Goal: Task Accomplishment & Management: Use online tool/utility

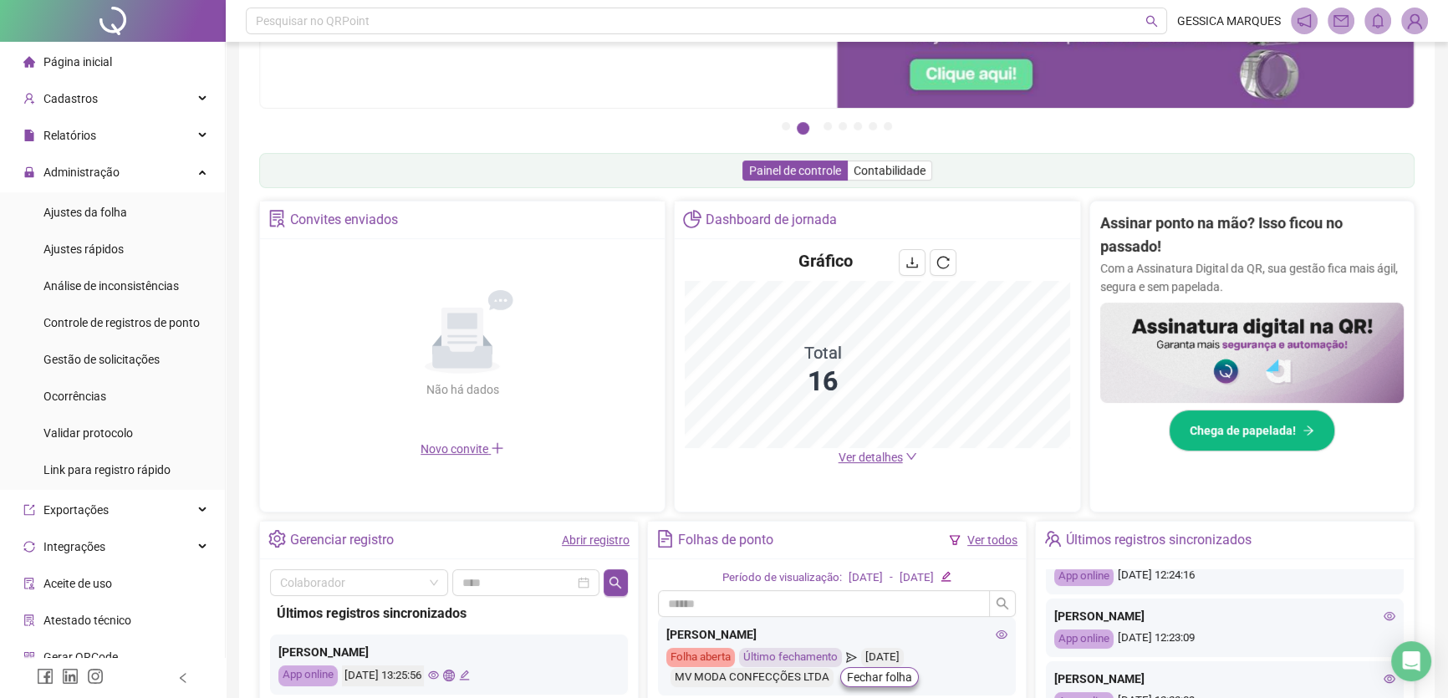
scroll to position [84, 0]
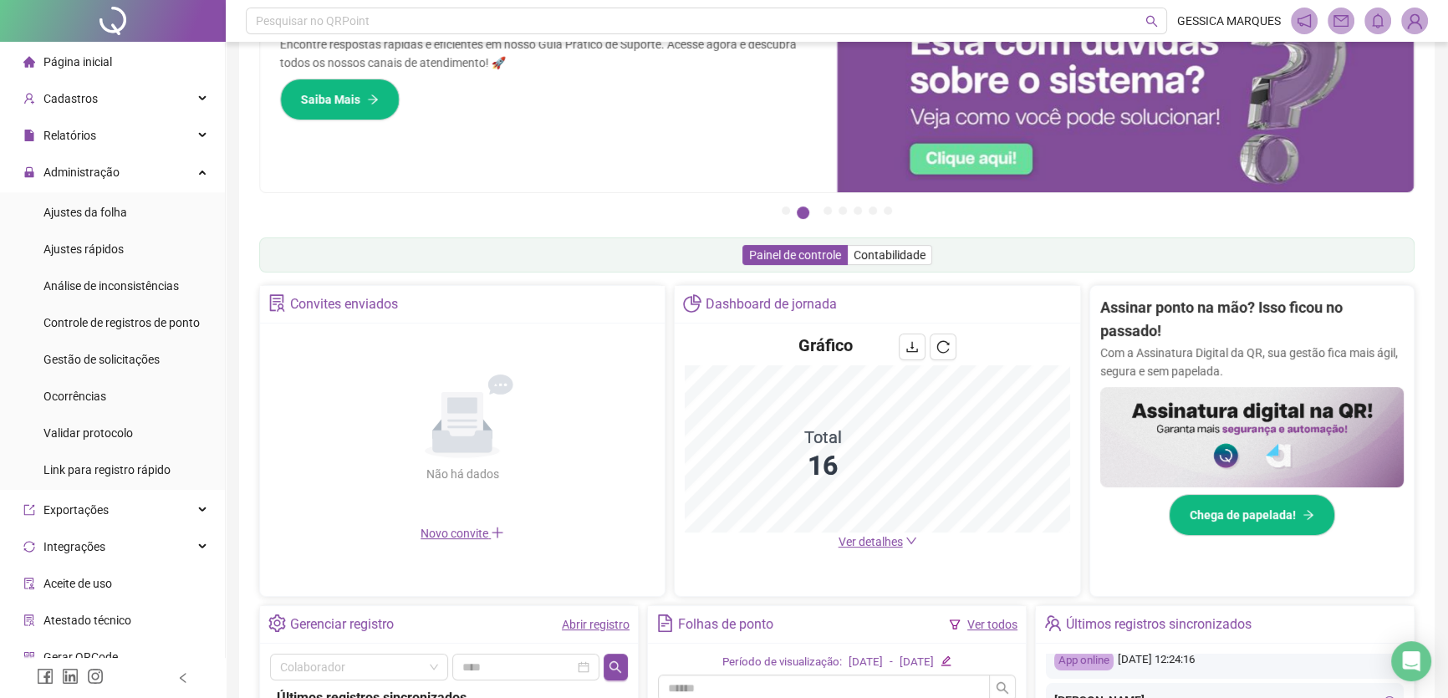
click at [61, 49] on div "Página inicial" at bounding box center [67, 61] width 89 height 33
click at [67, 61] on span "Página inicial" at bounding box center [77, 61] width 69 height 13
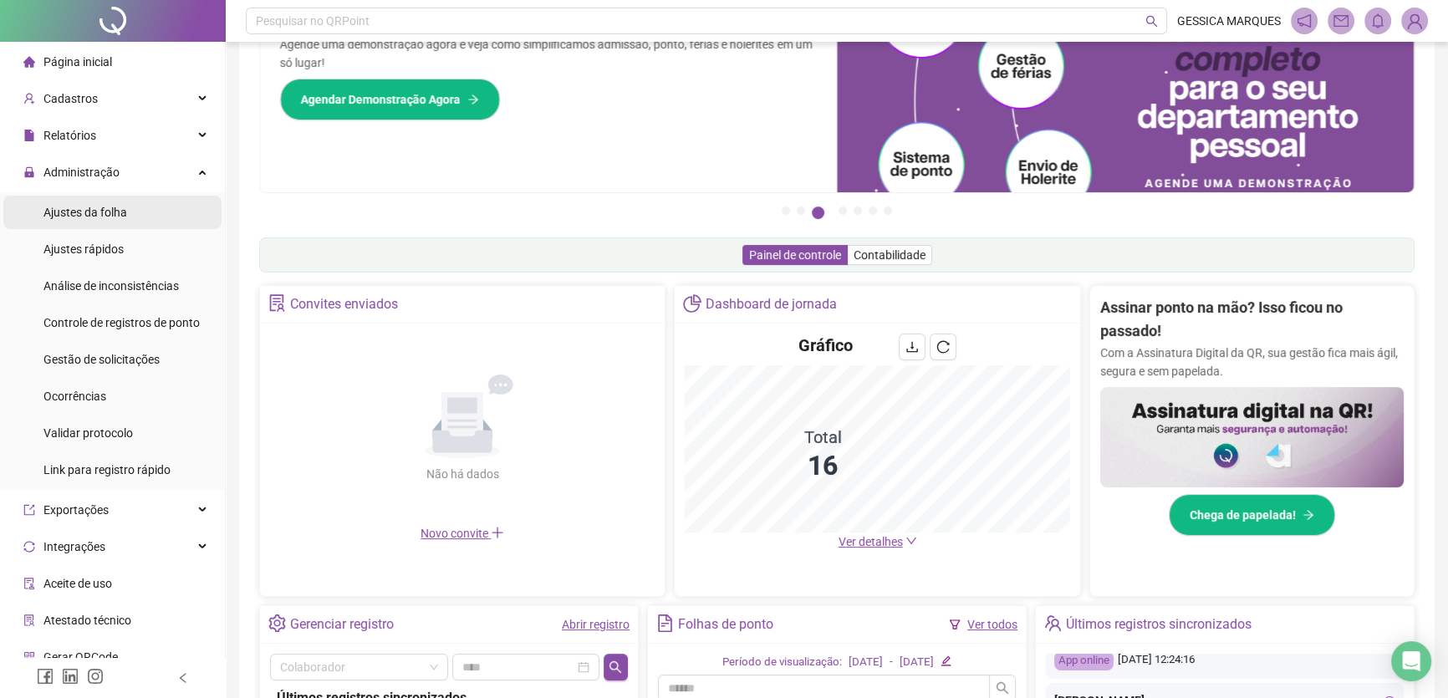
click at [102, 206] on span "Ajustes da folha" at bounding box center [85, 212] width 84 height 13
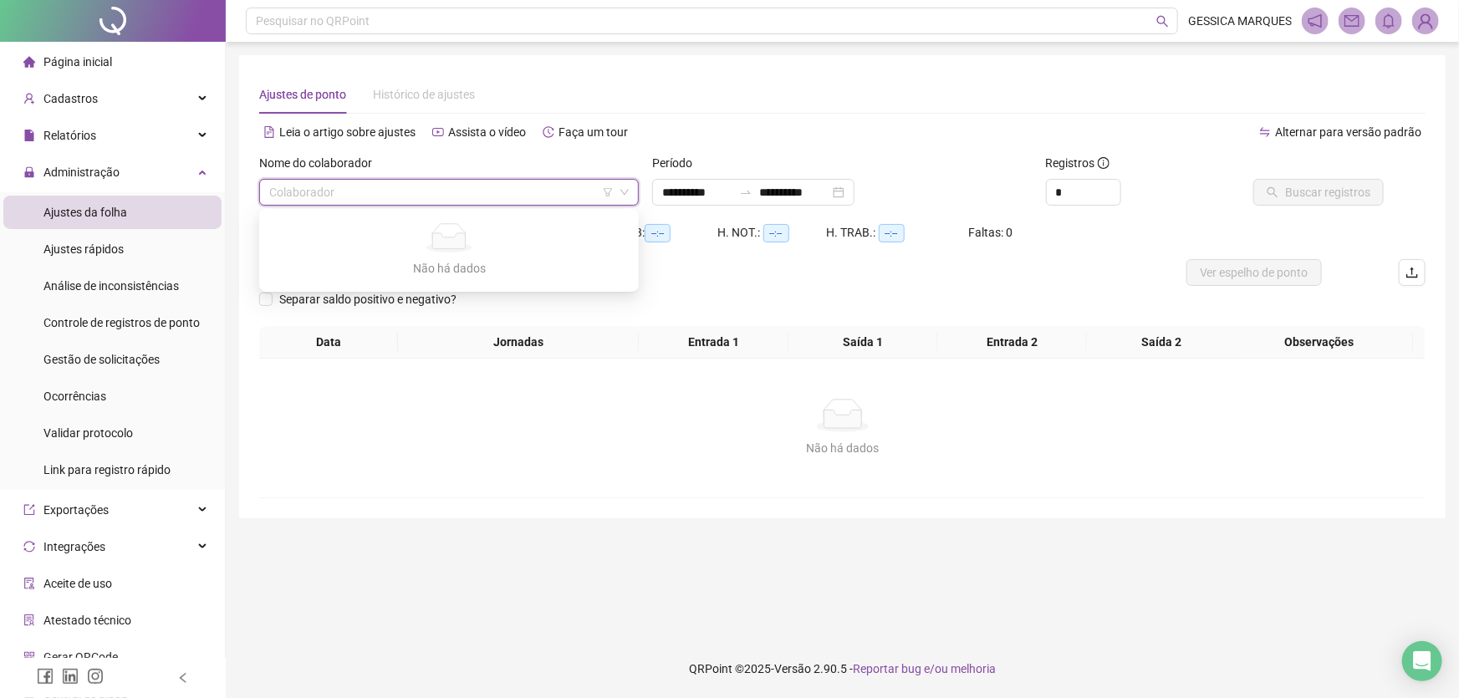
click at [356, 185] on input "search" at bounding box center [441, 192] width 344 height 25
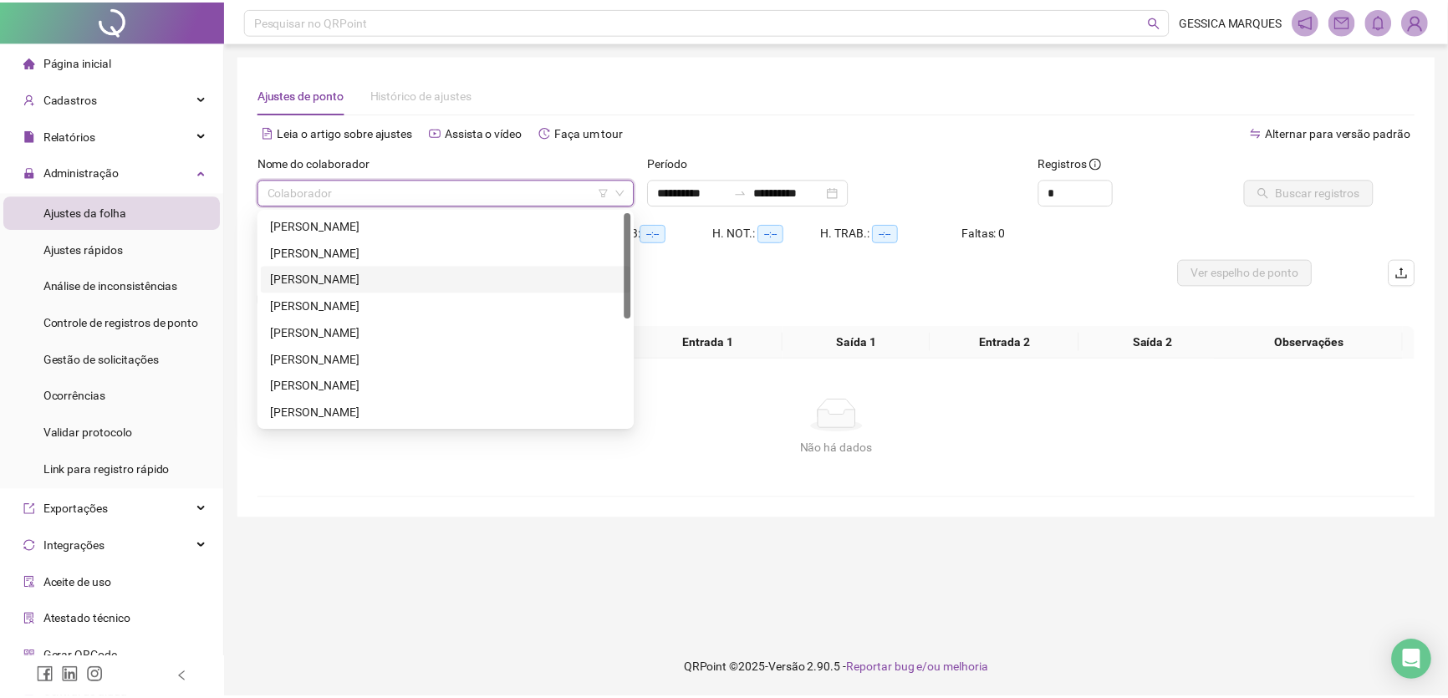
scroll to position [151, 0]
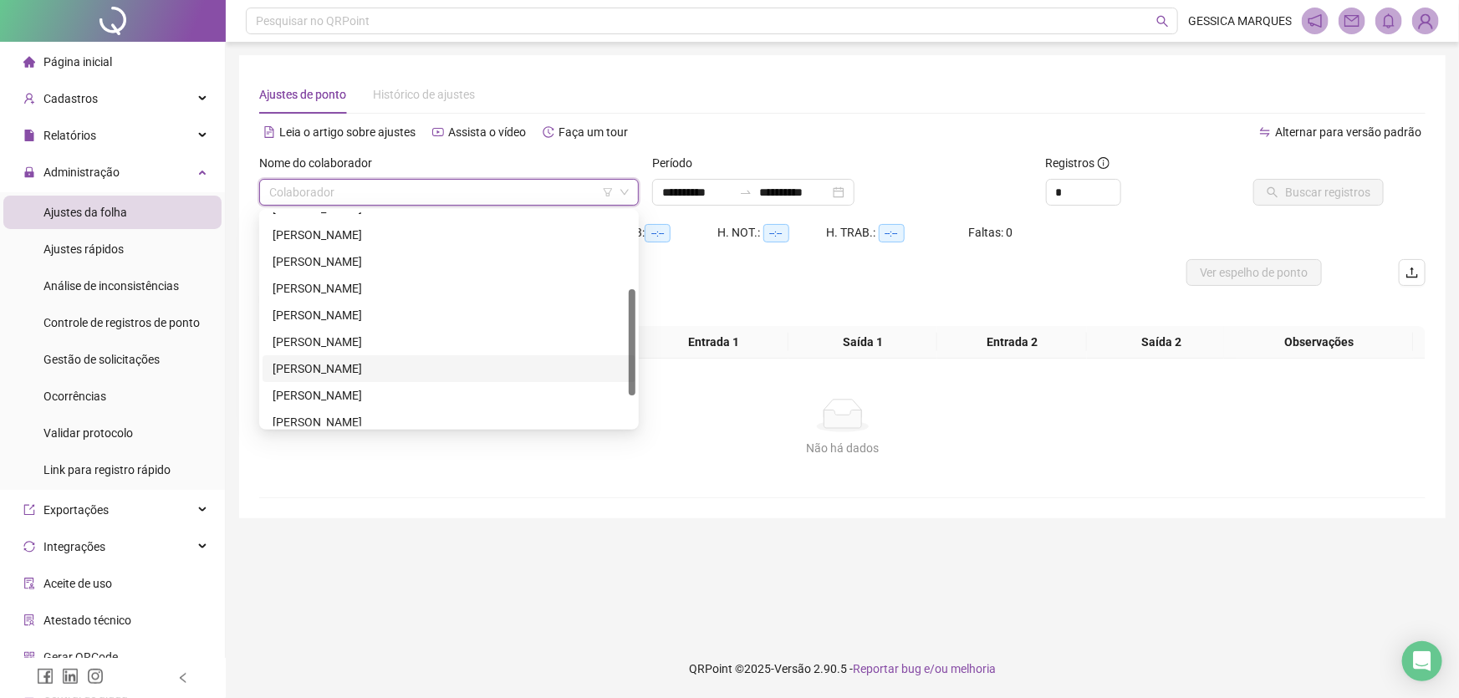
click at [411, 355] on div "[PERSON_NAME]" at bounding box center [449, 368] width 373 height 27
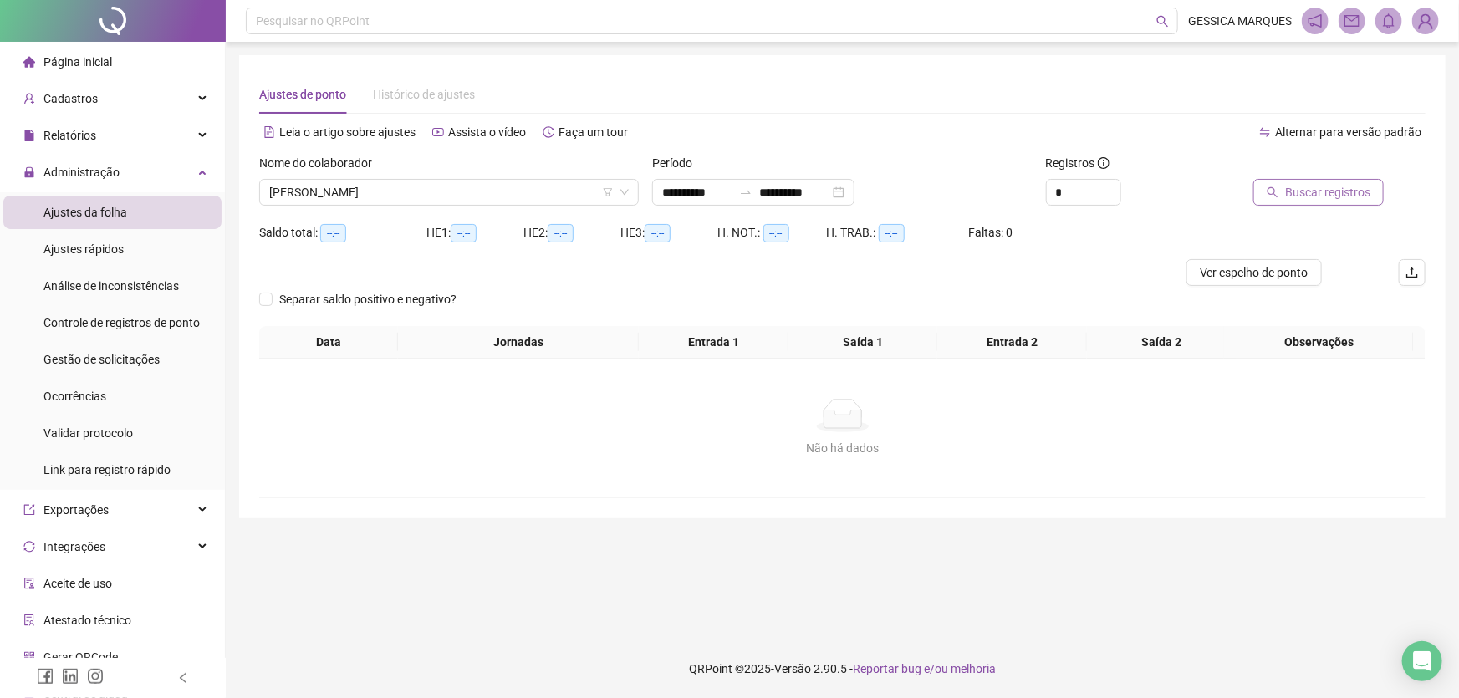
click at [1319, 184] on span "Buscar registros" at bounding box center [1327, 192] width 85 height 18
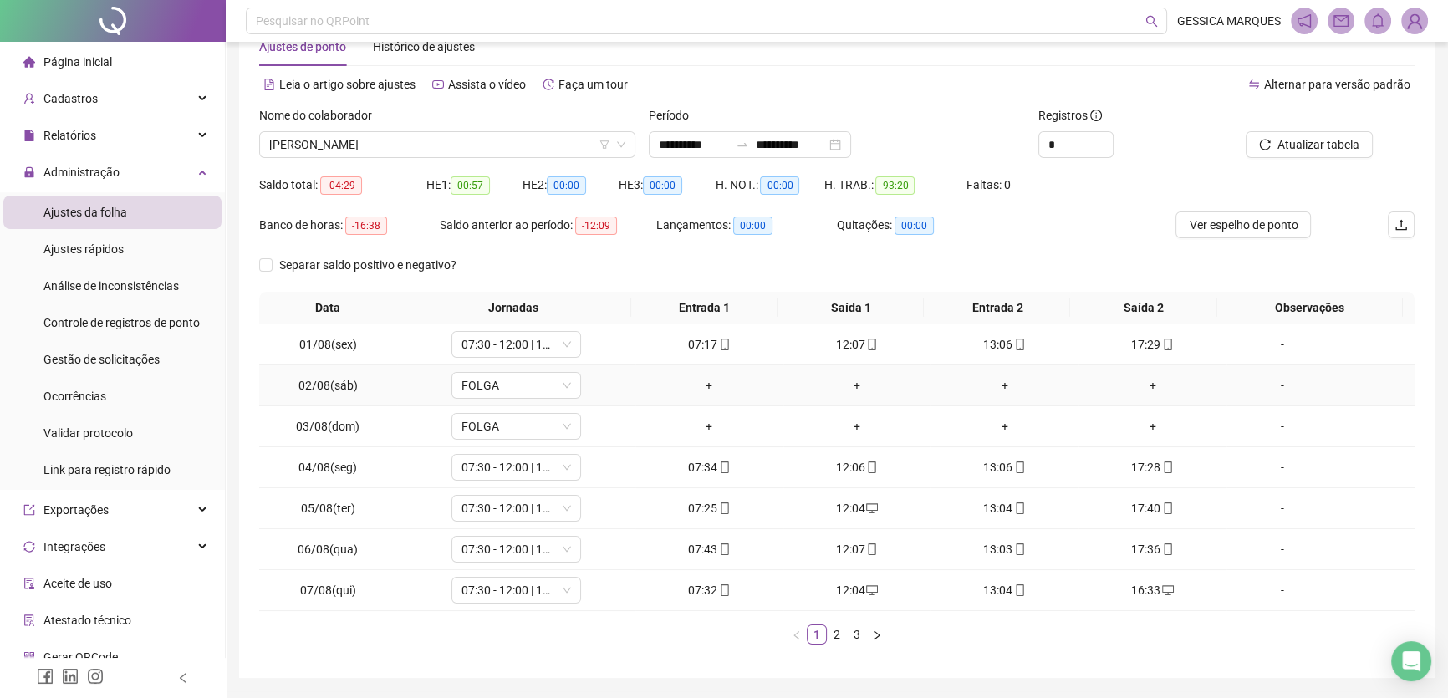
scroll to position [98, 0]
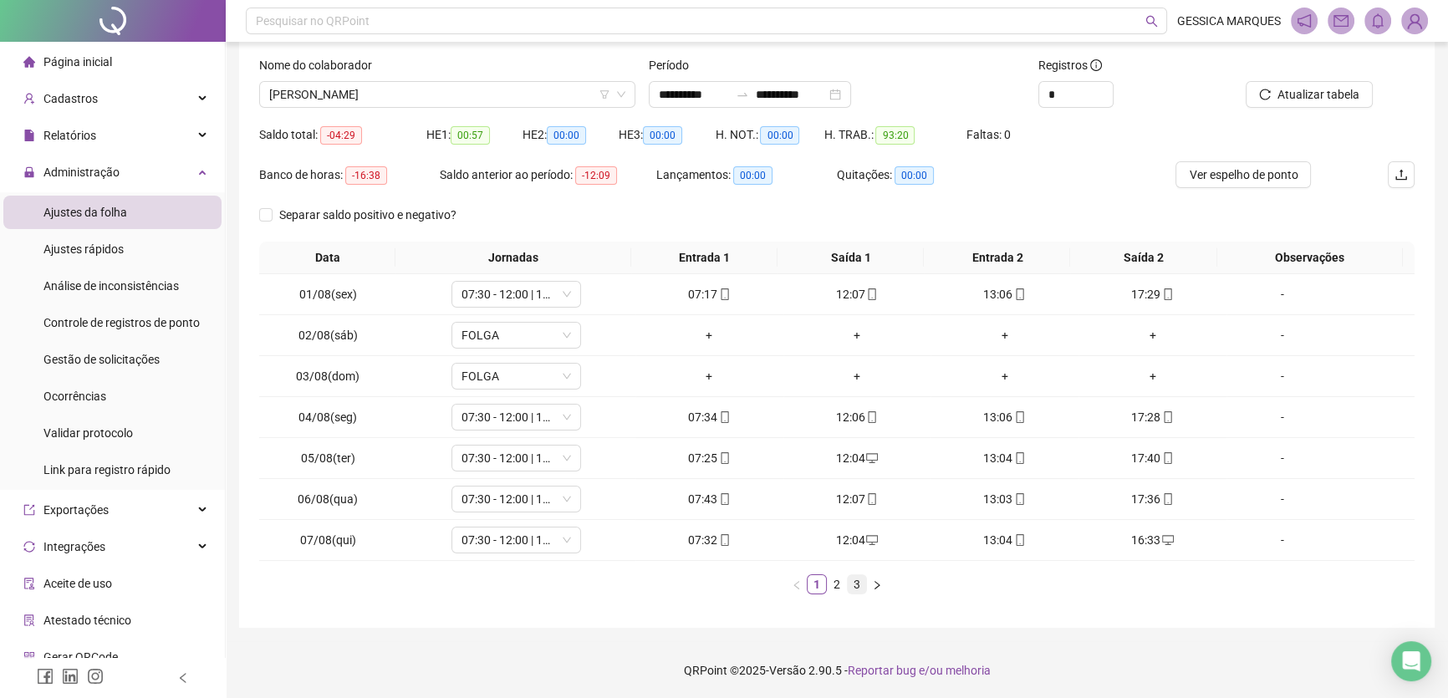
click at [859, 583] on link "3" at bounding box center [857, 584] width 18 height 18
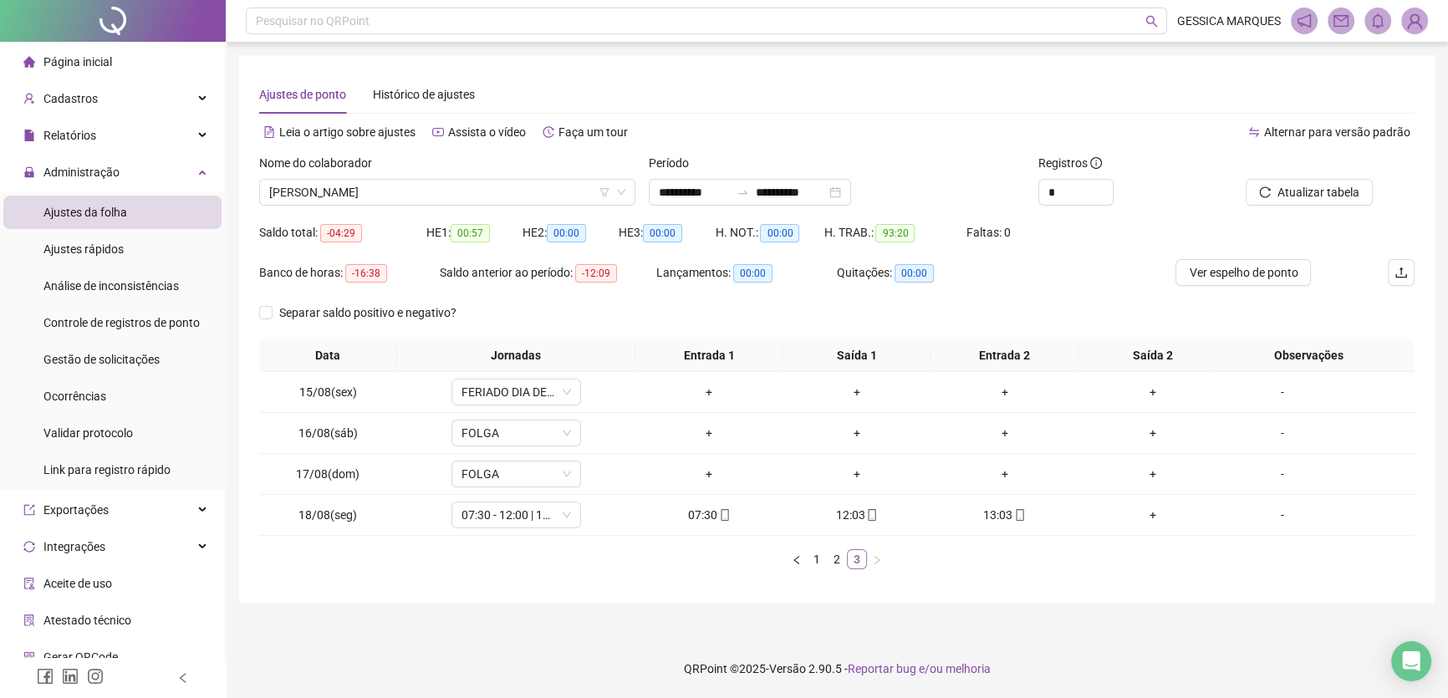
scroll to position [0, 0]
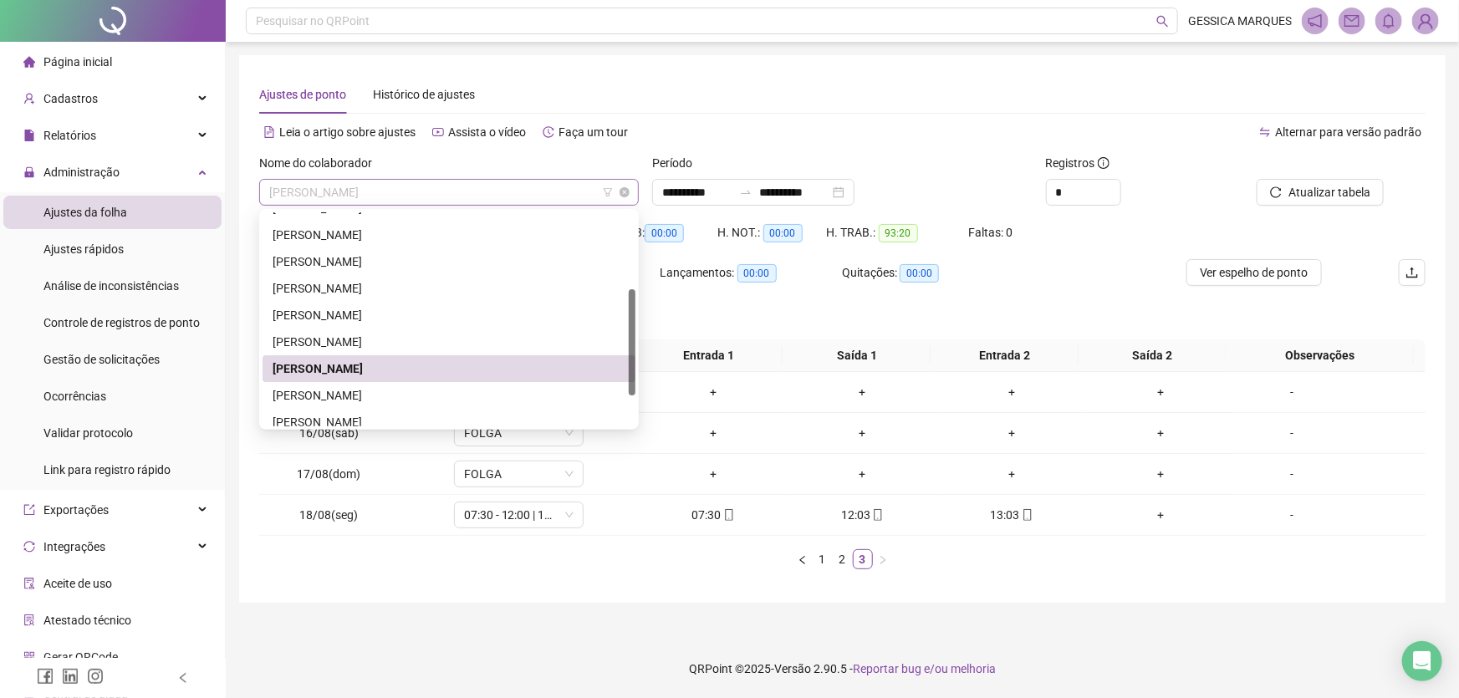
click at [510, 191] on span "[PERSON_NAME]" at bounding box center [448, 192] width 359 height 25
click at [461, 340] on div "[PERSON_NAME]" at bounding box center [449, 342] width 353 height 18
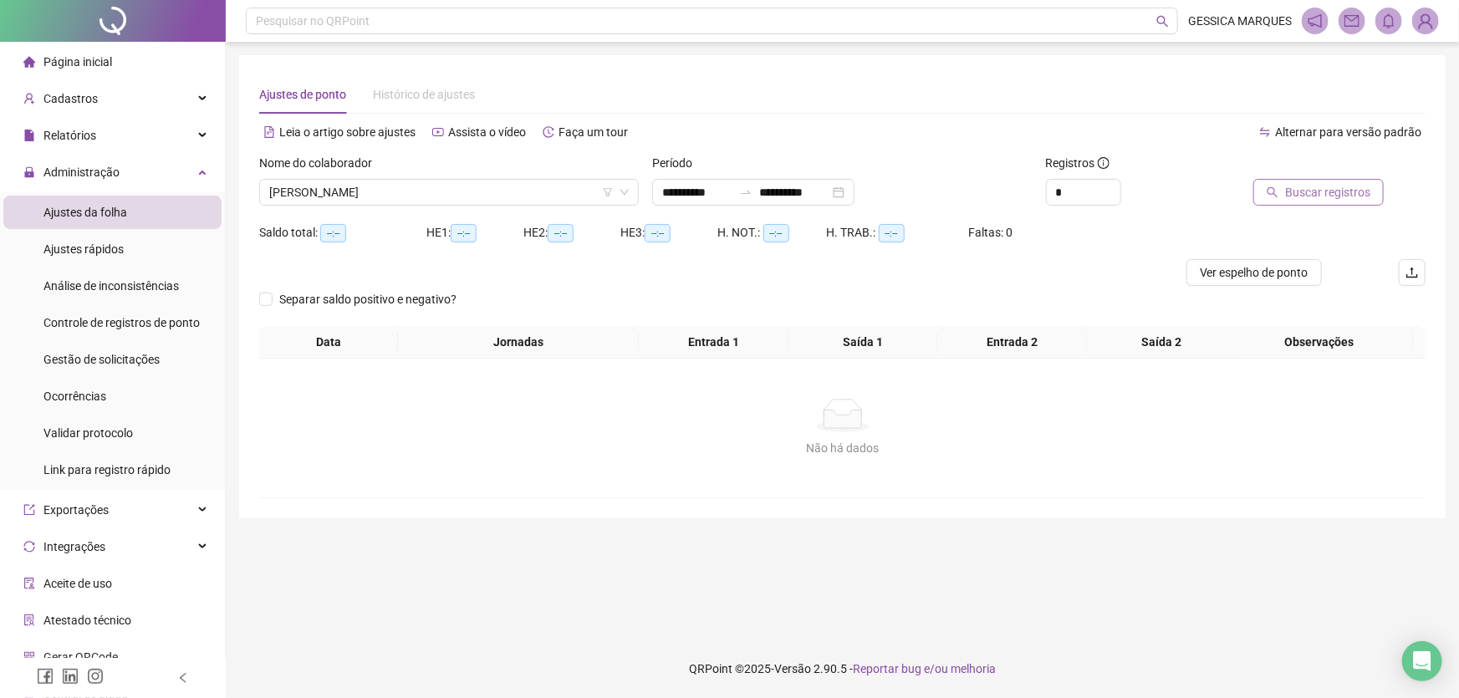
click at [1282, 200] on button "Buscar registros" at bounding box center [1318, 192] width 130 height 27
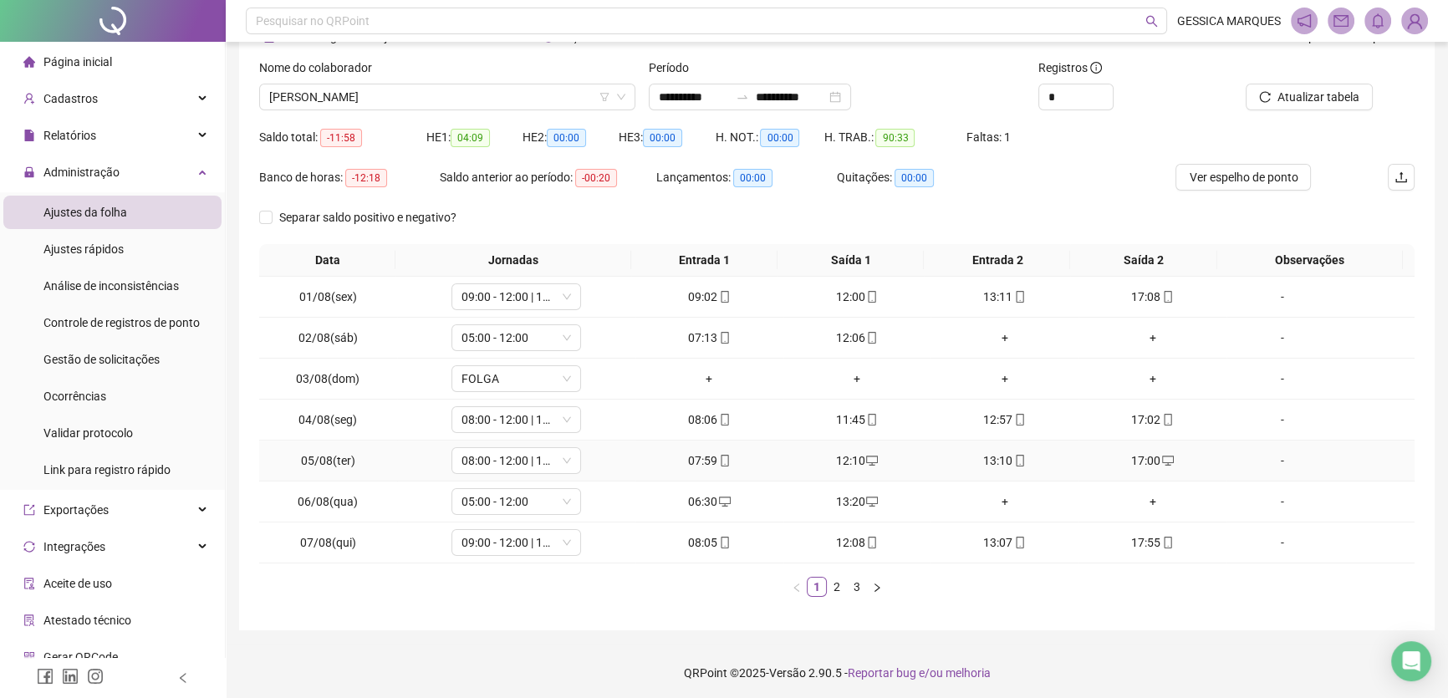
scroll to position [98, 0]
click at [855, 579] on link "3" at bounding box center [857, 584] width 18 height 18
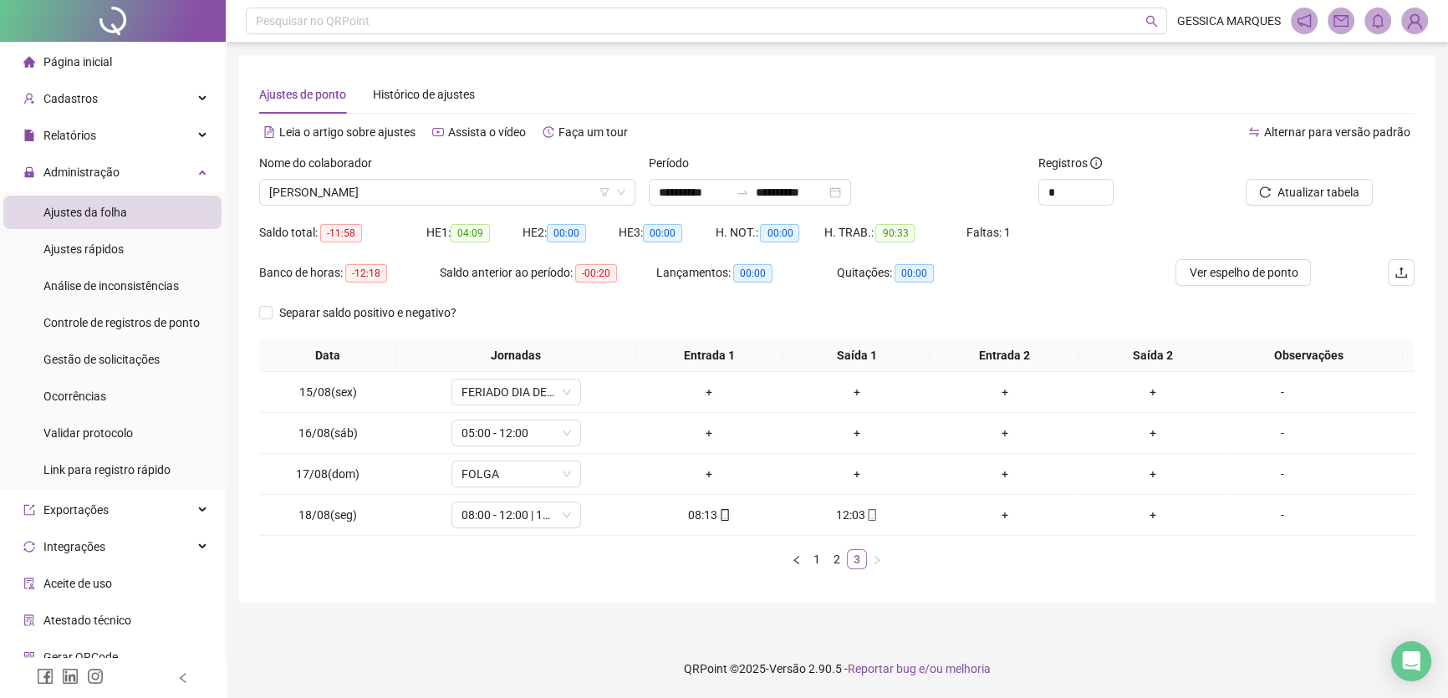
scroll to position [0, 0]
click at [841, 560] on link "2" at bounding box center [843, 559] width 18 height 18
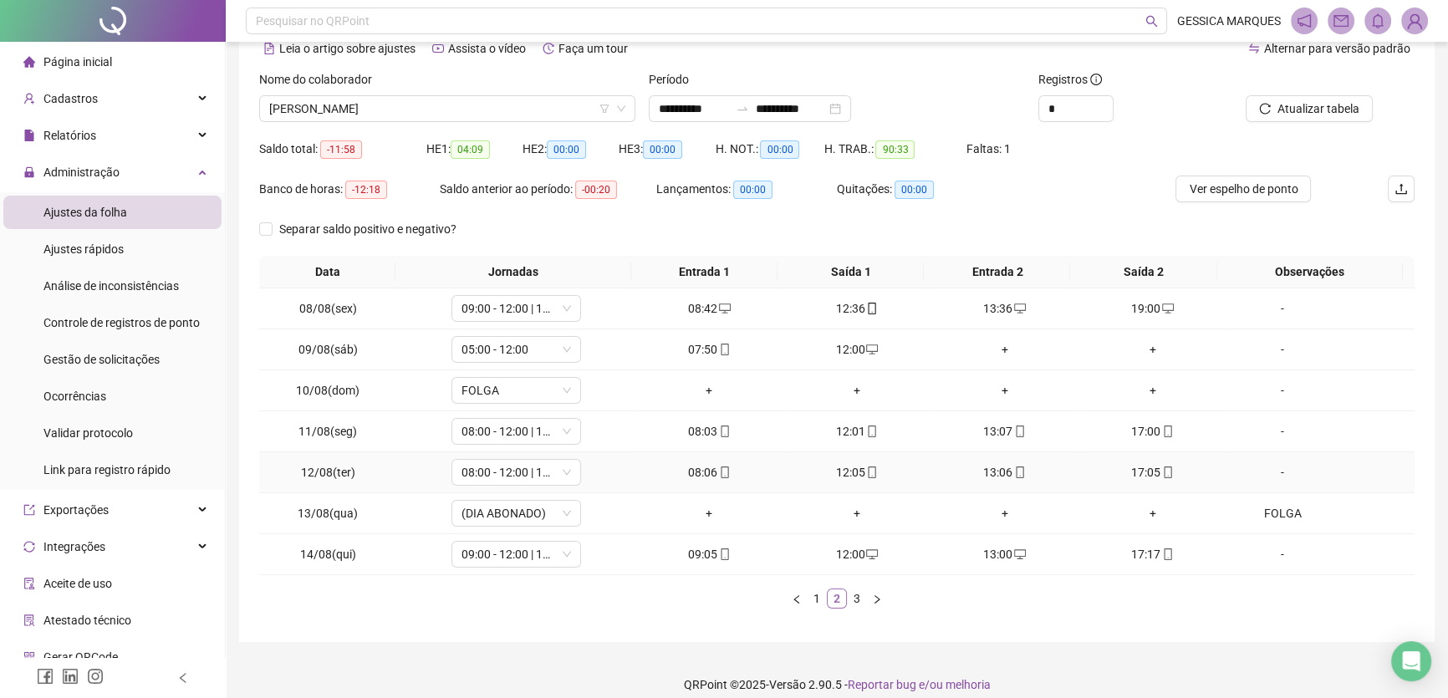
scroll to position [98, 0]
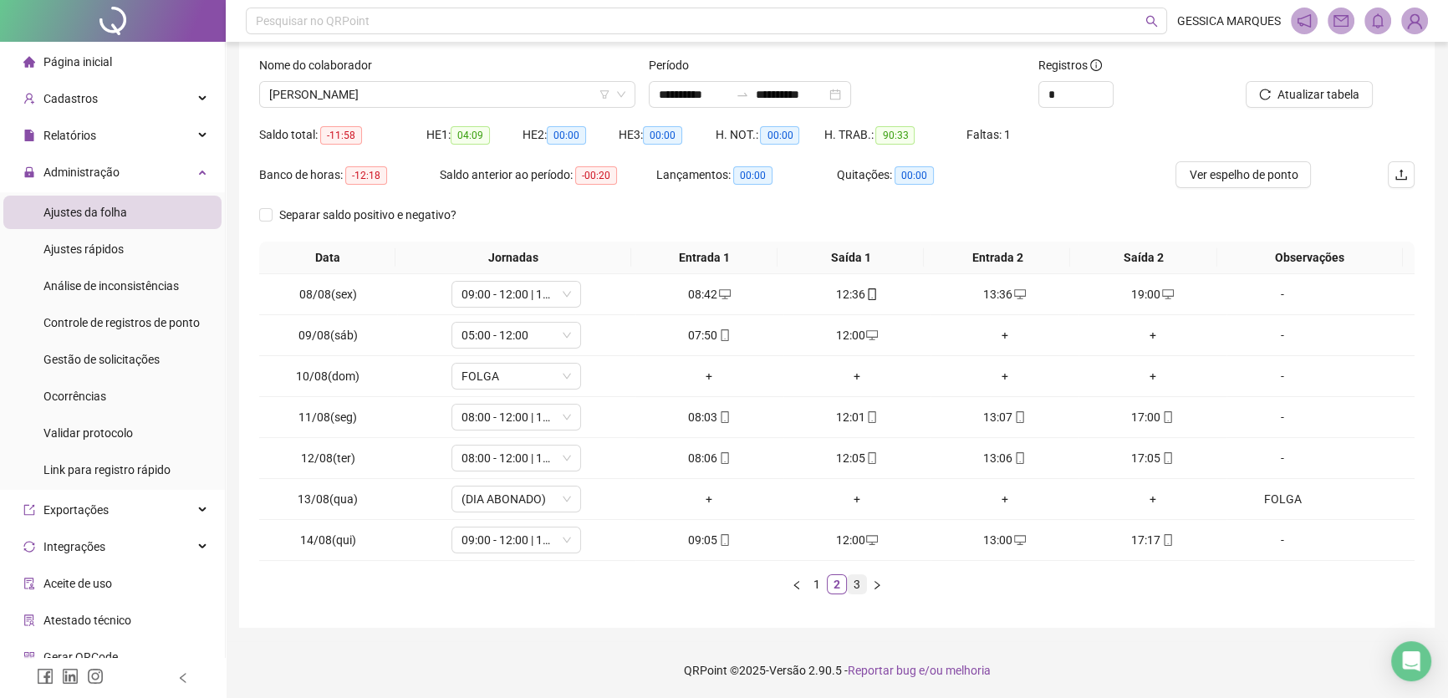
click at [857, 583] on link "3" at bounding box center [857, 584] width 18 height 18
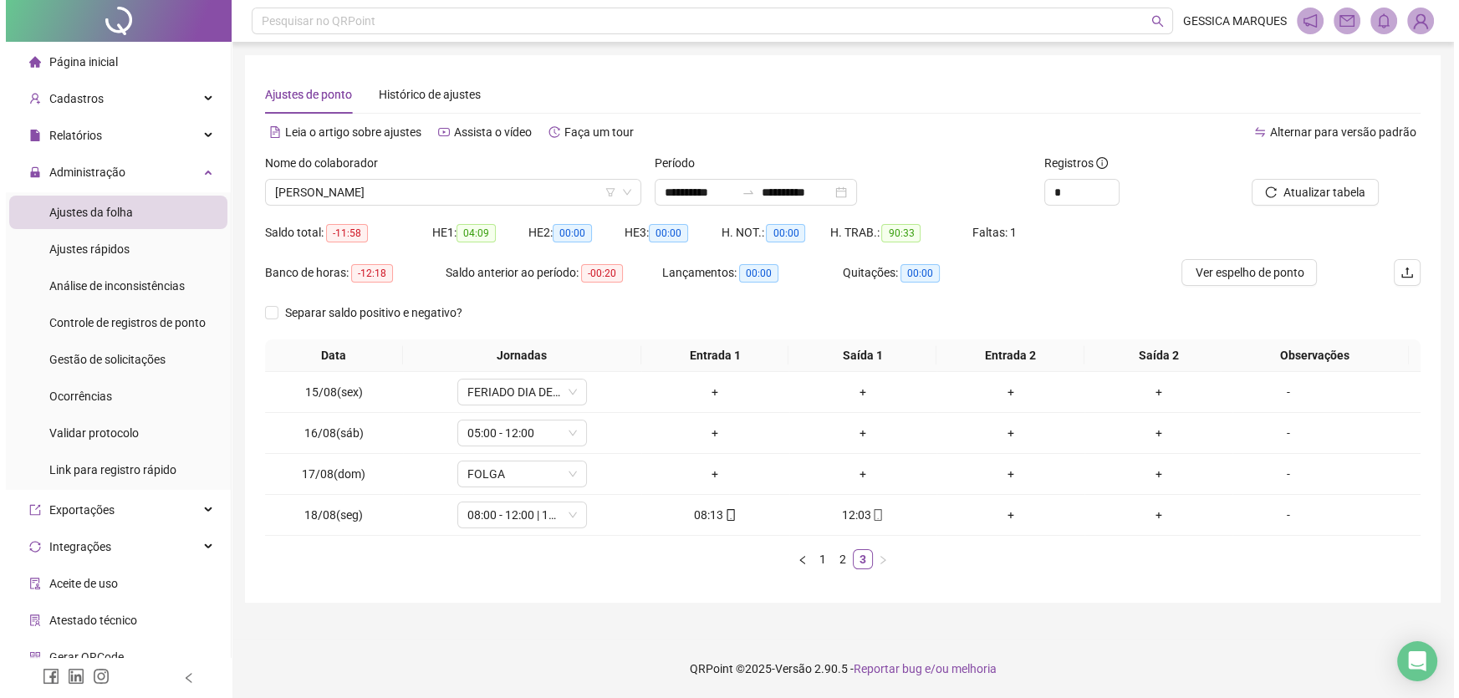
scroll to position [0, 0]
